Goal: Transaction & Acquisition: Subscribe to service/newsletter

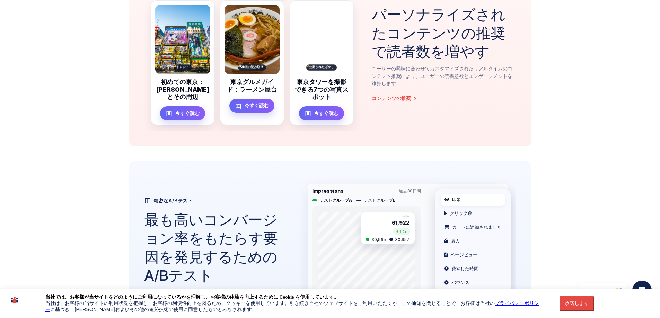
scroll to position [398, 0]
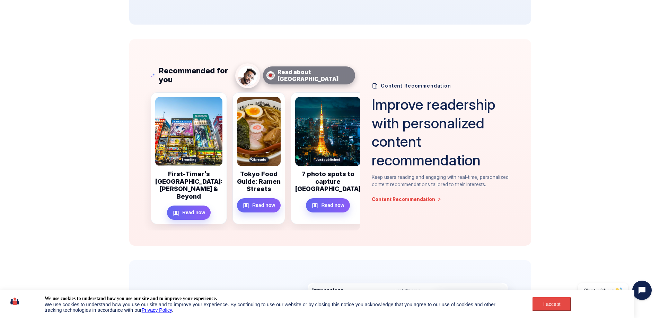
click at [308, 78] on strong "Read about [GEOGRAPHIC_DATA]" at bounding box center [307, 76] width 61 height 14
click at [566, 302] on div "I accept" at bounding box center [551, 305] width 30 height 6
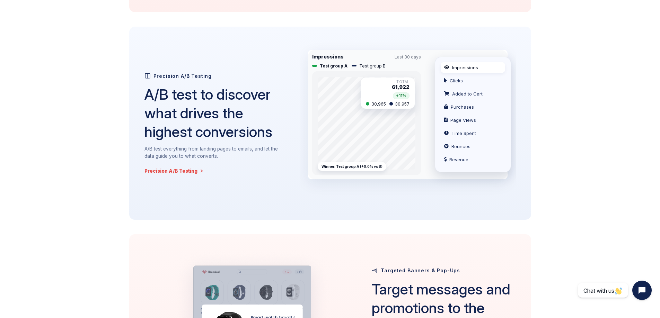
scroll to position [0, 0]
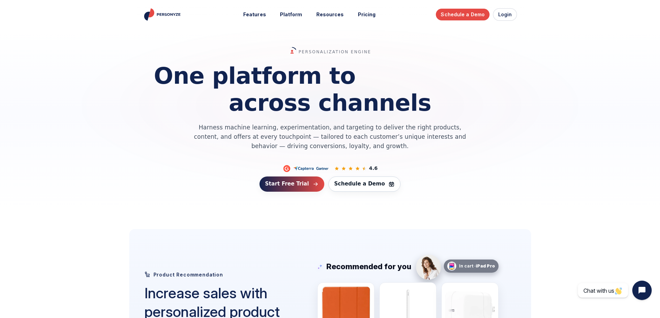
click at [286, 182] on span "Start Free Trial" at bounding box center [287, 183] width 44 height 5
click at [286, 181] on span "Start Free Trial" at bounding box center [287, 183] width 44 height 5
